Goal: Navigation & Orientation: Find specific page/section

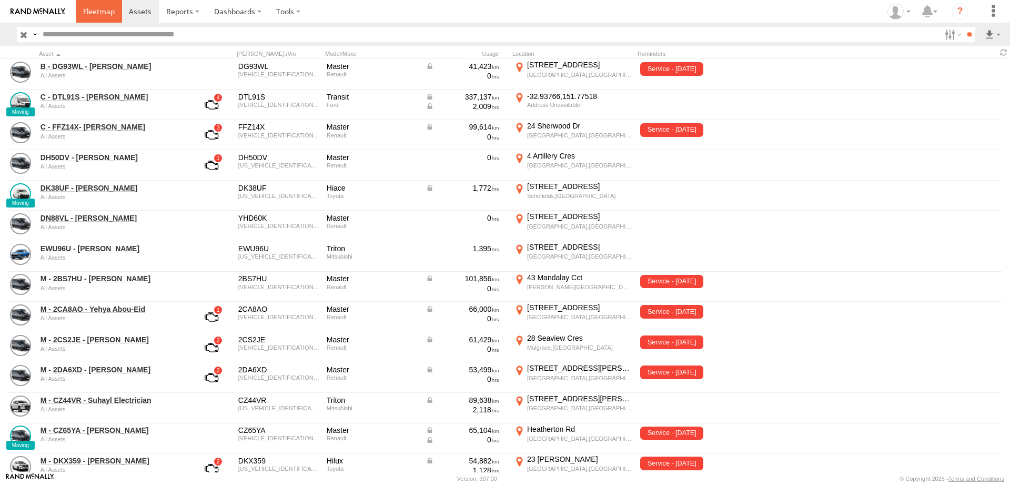
click at [105, 12] on span at bounding box center [99, 11] width 32 height 10
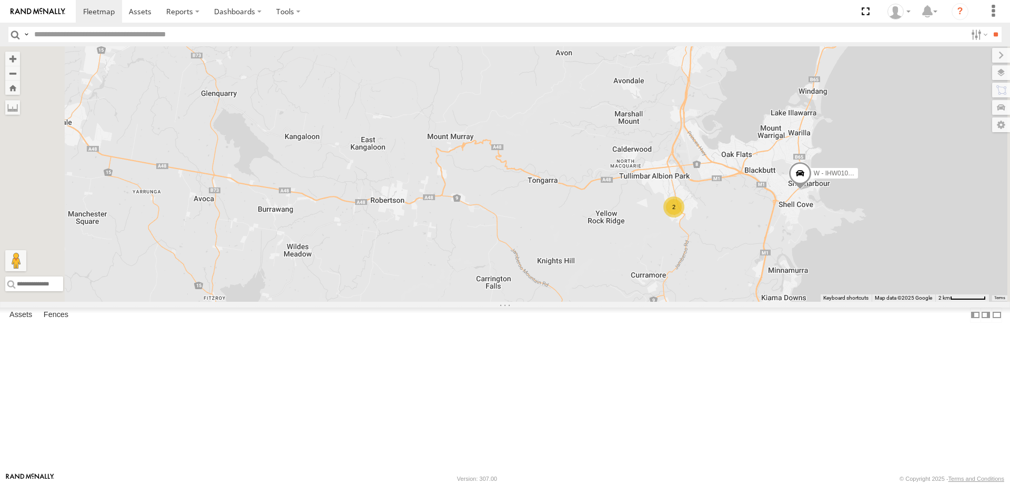
drag, startPoint x: 952, startPoint y: 237, endPoint x: 796, endPoint y: 247, distance: 156.6
click at [796, 247] on div "W - CN51ES - [PERSON_NAME] W - IHW009 - [PERSON_NAME] 2 W - IHW010 - [PERSON_NA…" at bounding box center [505, 173] width 1010 height 255
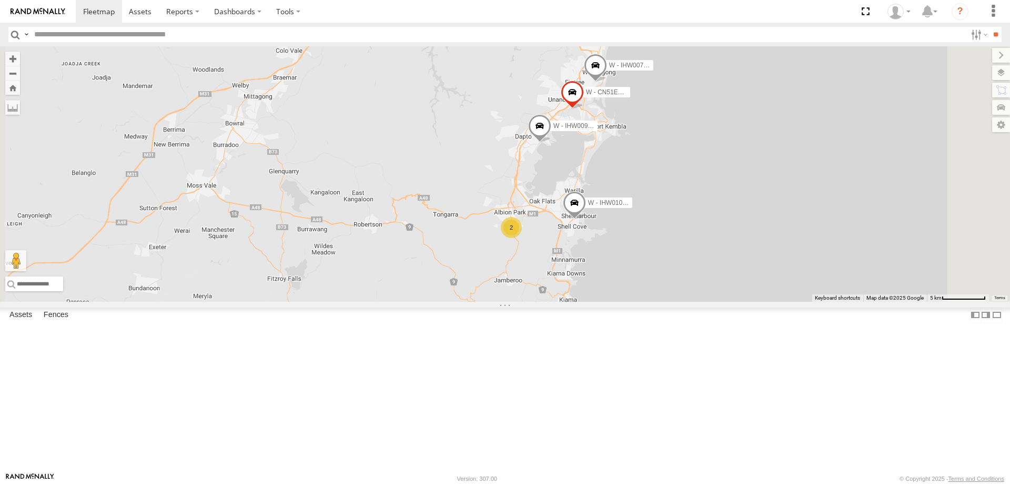
drag, startPoint x: 857, startPoint y: 214, endPoint x: 803, endPoint y: 286, distance: 90.3
click at [803, 286] on div "W - CN51ES - [PERSON_NAME] W - IHW009 - [PERSON_NAME] W - IHW010 - [PERSON_NAME…" at bounding box center [505, 173] width 1010 height 255
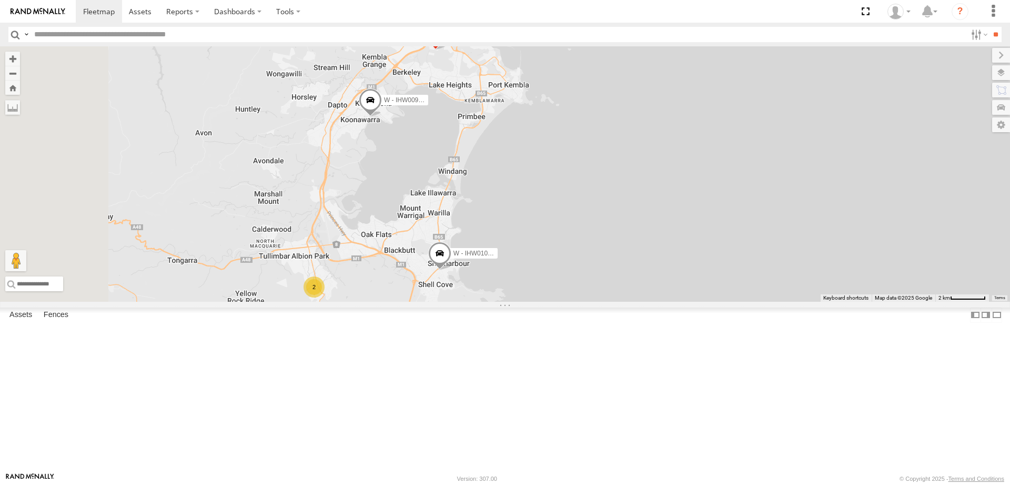
drag, startPoint x: 725, startPoint y: 305, endPoint x: 750, endPoint y: 316, distance: 27.6
click at [749, 301] on div "W - CN51ES - [PERSON_NAME] W - IHW009 - [PERSON_NAME] W - IHW010 - [PERSON_NAME…" at bounding box center [505, 173] width 1010 height 255
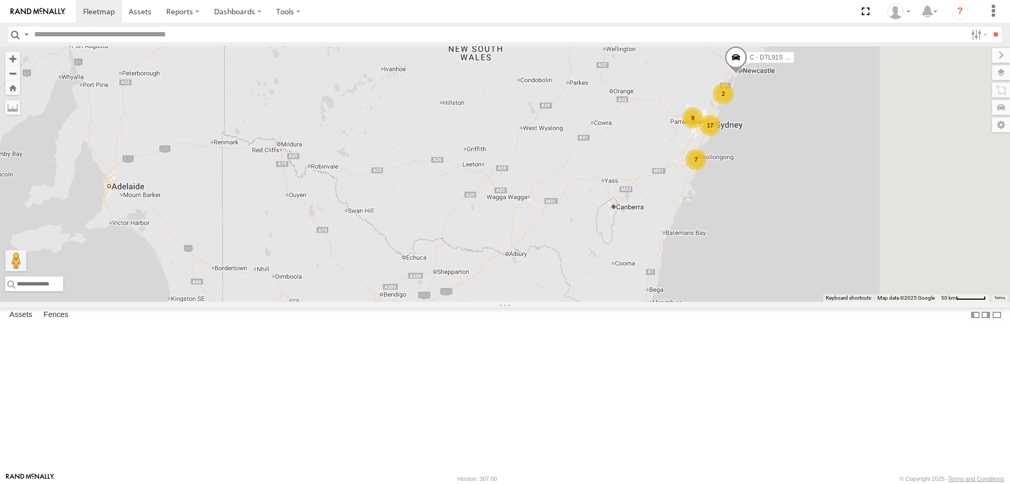
drag, startPoint x: 911, startPoint y: 229, endPoint x: 832, endPoint y: 247, distance: 80.4
click at [841, 275] on div "B - DG93WL - [PERSON_NAME] 7 17 2 8 C - DTL91S - [PERSON_NAME] 9 M - CZ65YA - […" at bounding box center [505, 173] width 1010 height 255
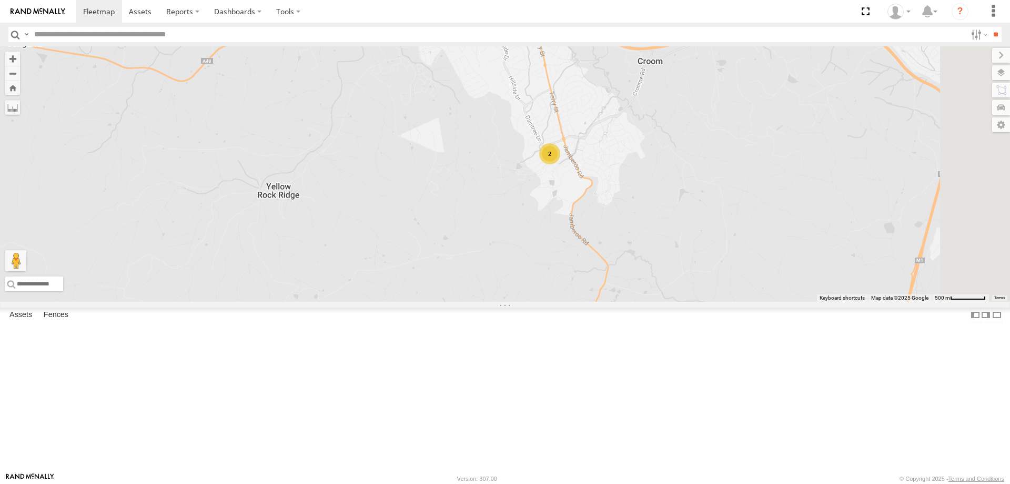
drag, startPoint x: 817, startPoint y: 225, endPoint x: 673, endPoint y: 249, distance: 145.1
click at [673, 249] on div "2" at bounding box center [505, 173] width 1010 height 255
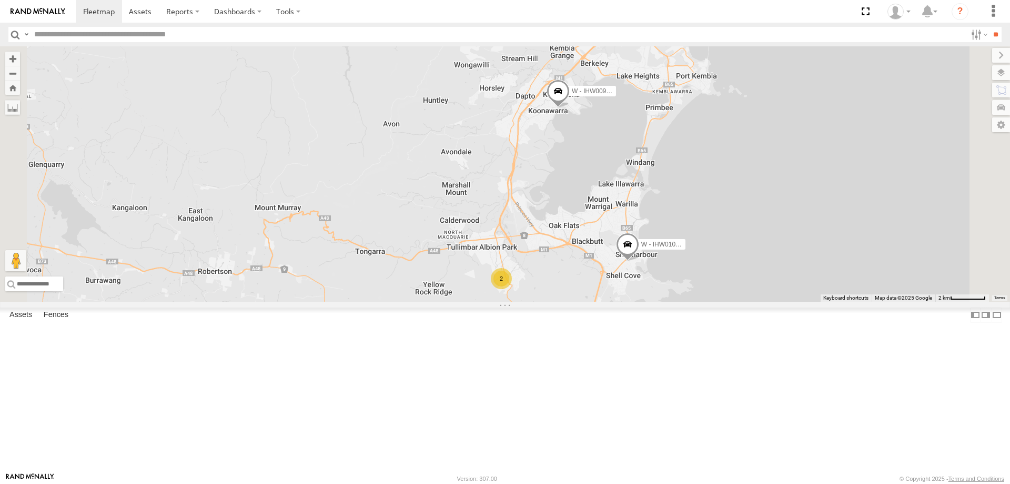
drag, startPoint x: 724, startPoint y: 224, endPoint x: 690, endPoint y: 329, distance: 111.2
click at [690, 301] on div "W - IHW010 - [PERSON_NAME] W - IHW009 - [PERSON_NAME] 2" at bounding box center [505, 173] width 1010 height 255
